Goal: Information Seeking & Learning: Understand process/instructions

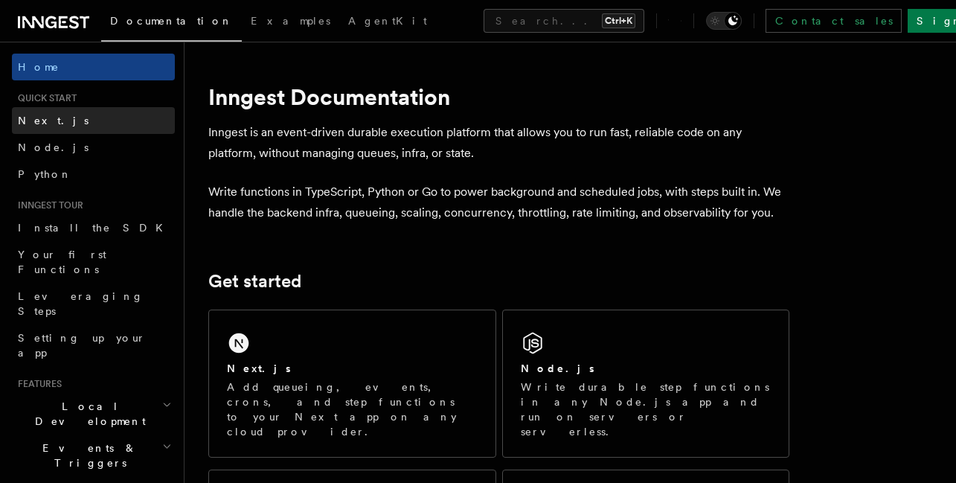
click at [54, 126] on link "Next.js" at bounding box center [93, 120] width 163 height 27
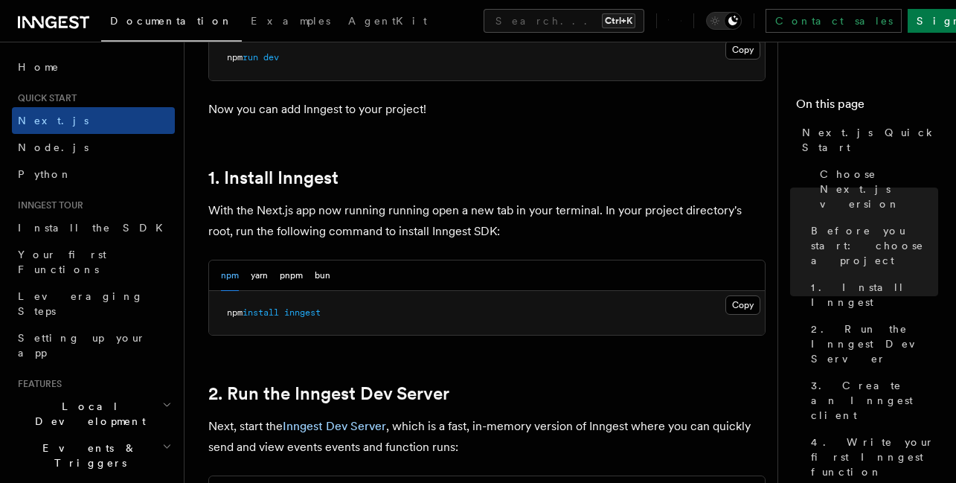
scroll to position [746, 0]
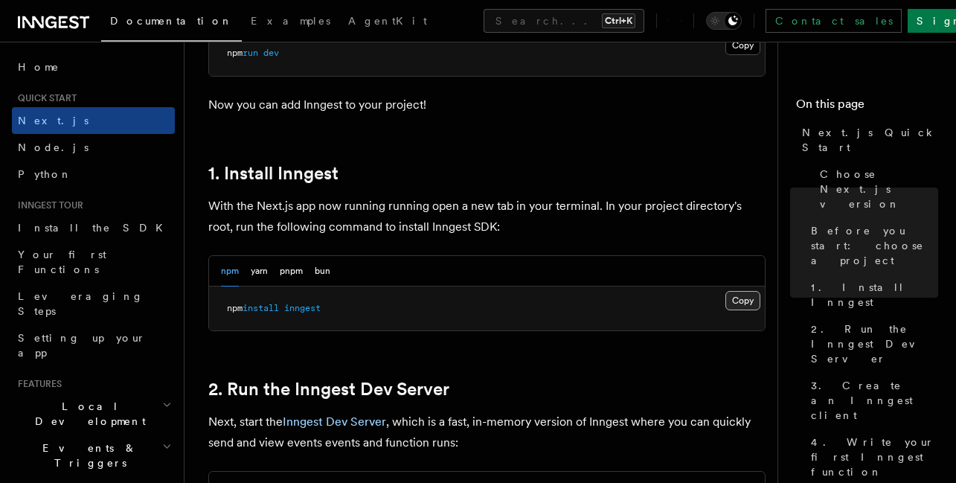
click at [740, 291] on button "Copy Copied" at bounding box center [742, 300] width 35 height 19
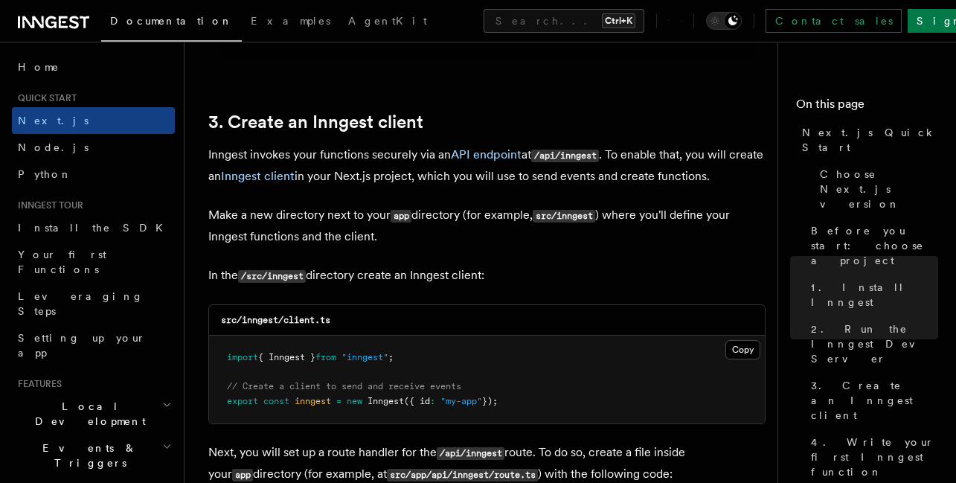
scroll to position [1700, 0]
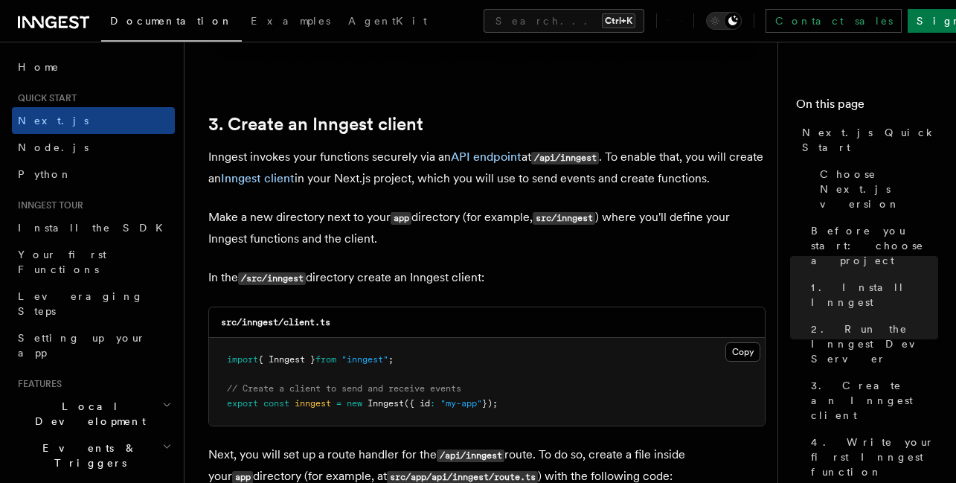
drag, startPoint x: 309, startPoint y: 260, endPoint x: 272, endPoint y: 260, distance: 37.2
click at [272, 272] on code "/src/inngest" at bounding box center [272, 278] width 68 height 13
copy code "inngest"
click at [742, 342] on button "Copy Copied" at bounding box center [742, 351] width 35 height 19
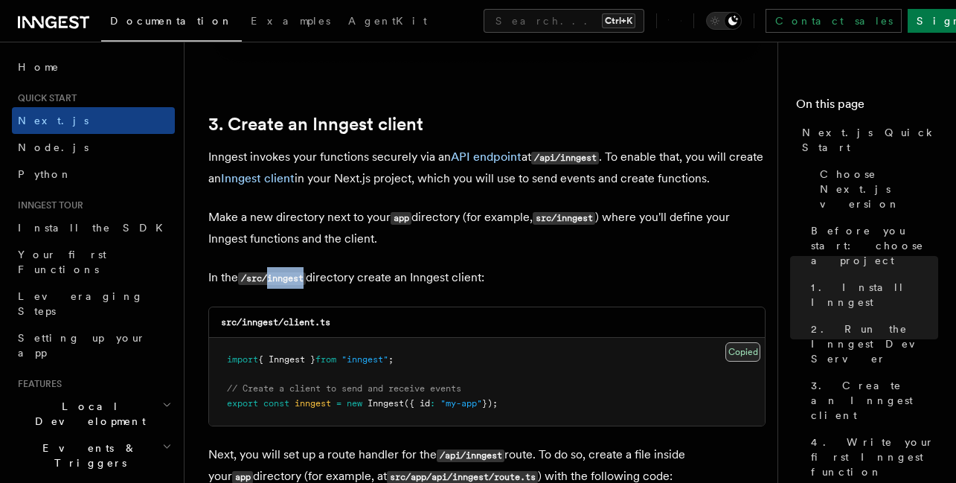
click at [742, 342] on button "Copy Copied" at bounding box center [742, 351] width 35 height 19
click at [725, 342] on button "Copy Copied" at bounding box center [742, 351] width 35 height 19
